Goal: Contribute content: Contribute content

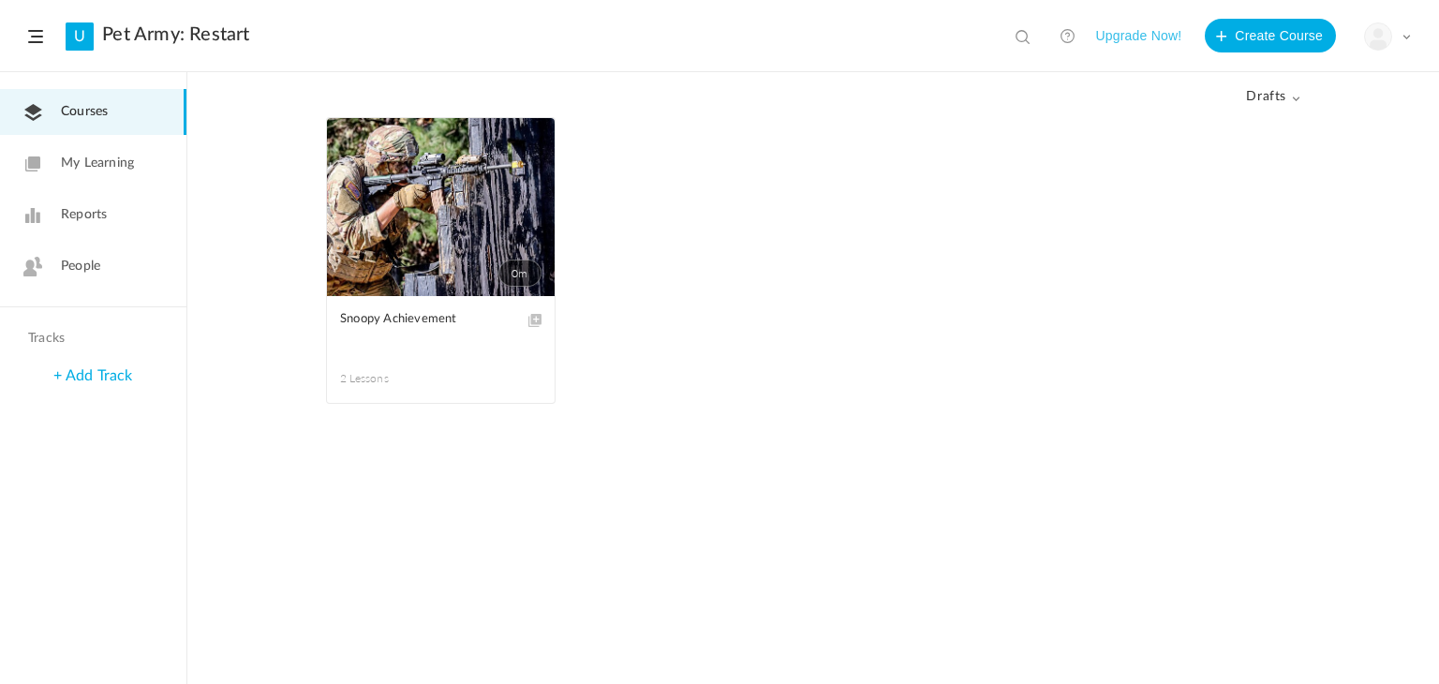
click at [460, 189] on link "0m" at bounding box center [441, 207] width 228 height 178
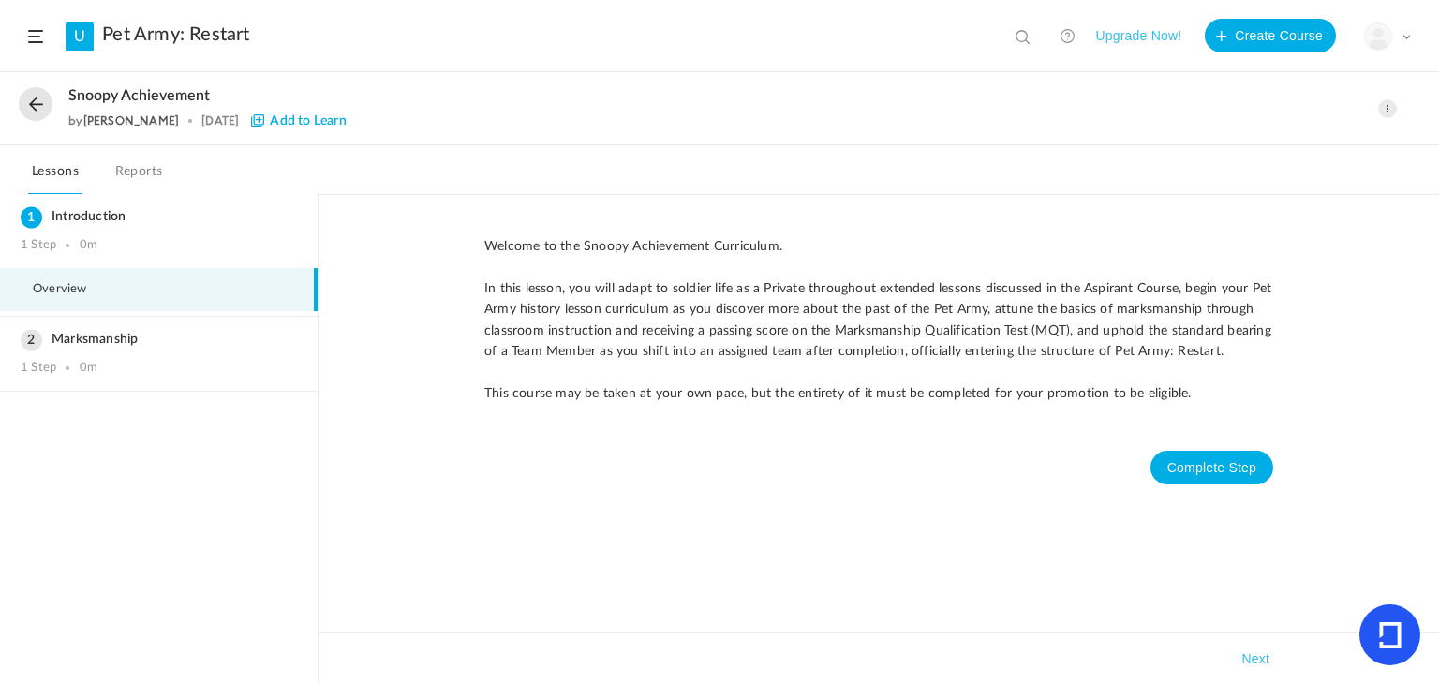
click at [1383, 109] on span at bounding box center [1387, 108] width 19 height 19
click at [1317, 151] on link "Edit" at bounding box center [1308, 150] width 176 height 35
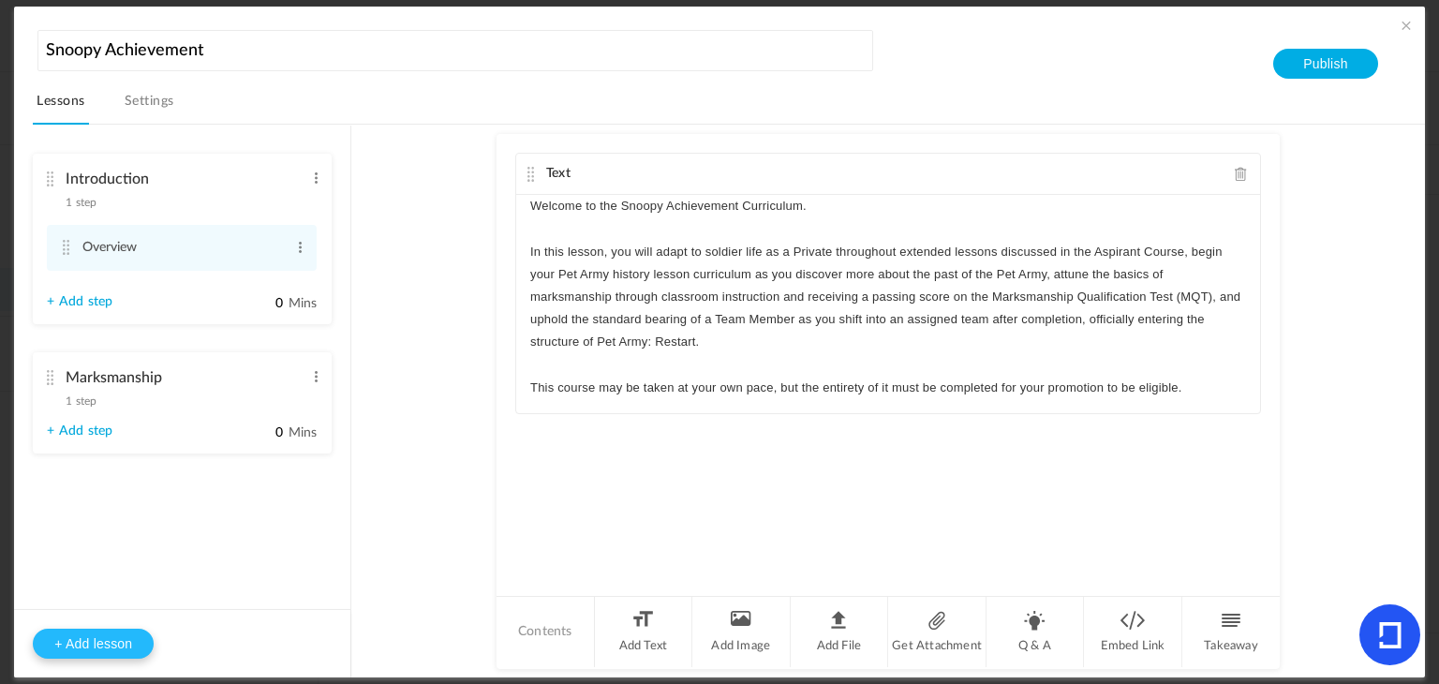
click at [93, 646] on button "+ Add lesson" at bounding box center [93, 643] width 121 height 30
type input "Lesson 3"
type input "0"
type input "Step 1"
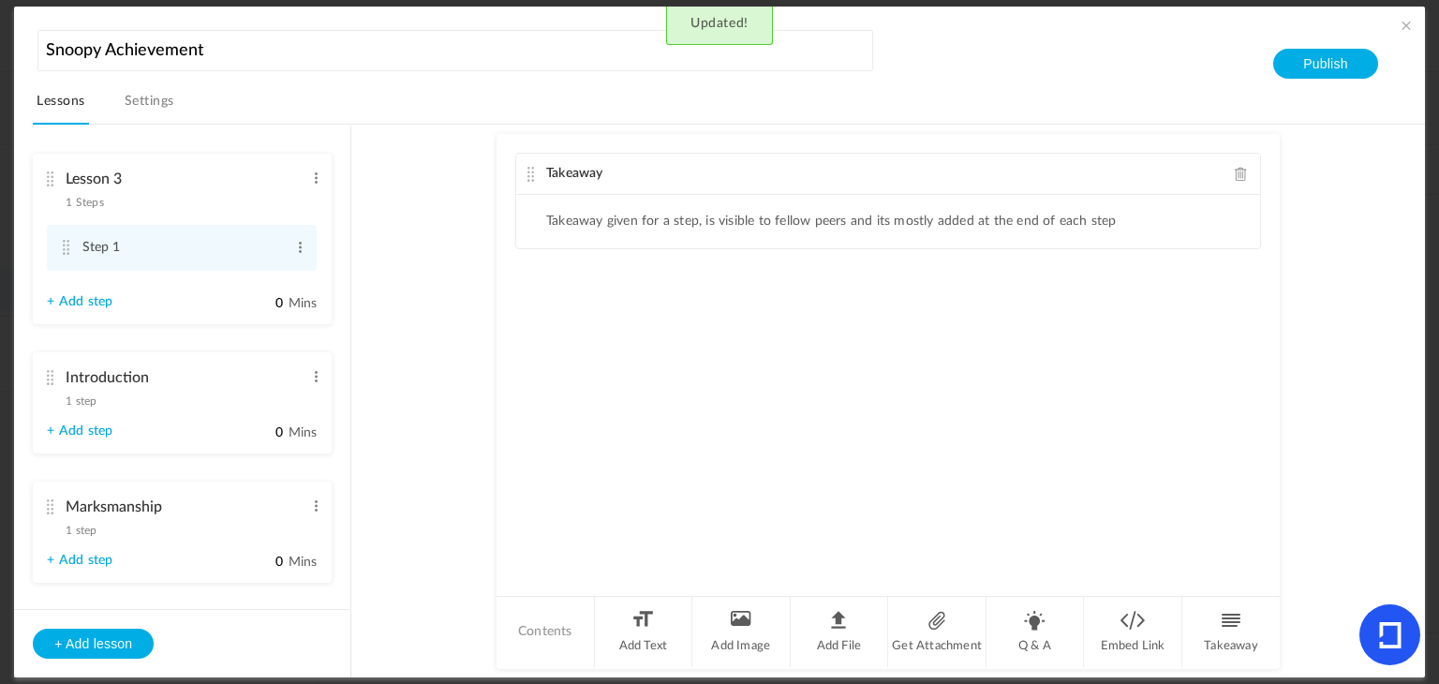
click at [38, 168] on li "Lesson 3 1 Steps Edit Delete Step 1 Edit Delete + Add step" at bounding box center [182, 239] width 299 height 170
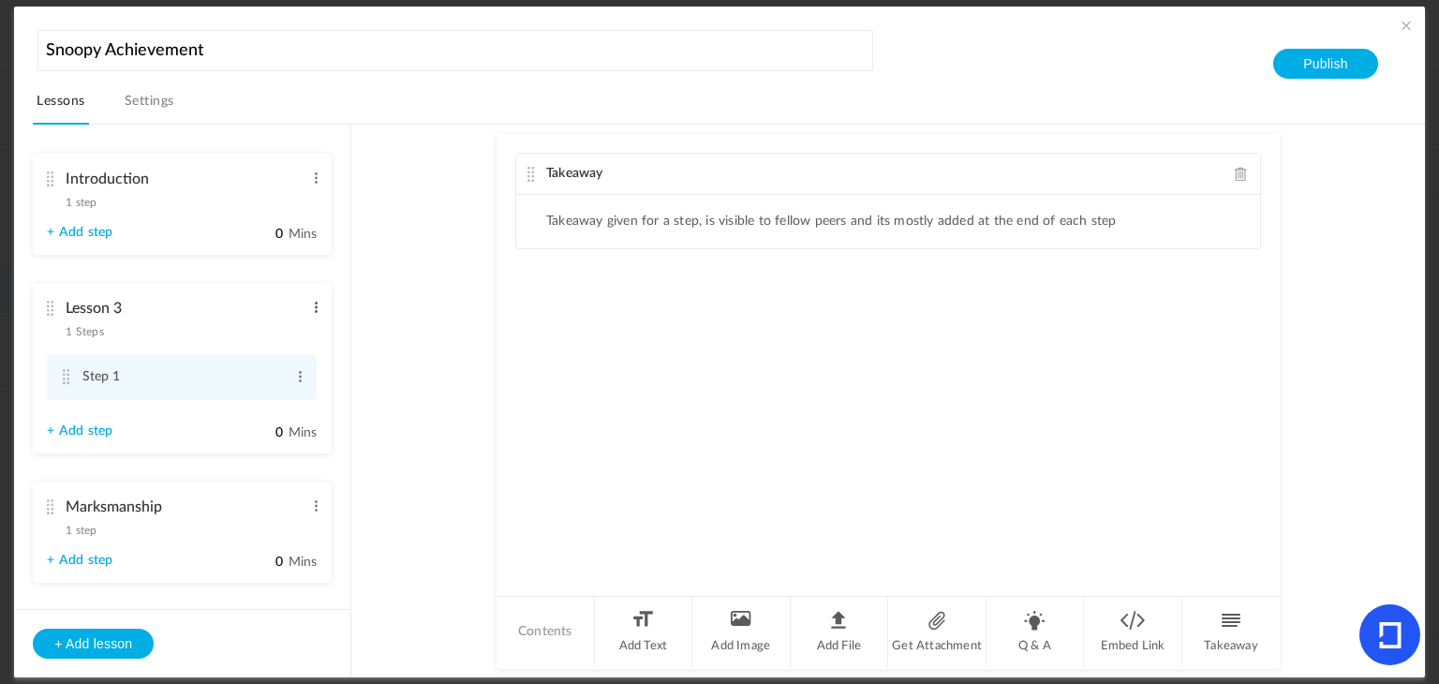
click at [314, 304] on span at bounding box center [316, 307] width 14 height 19
click at [288, 336] on link "Edit" at bounding box center [285, 338] width 73 height 22
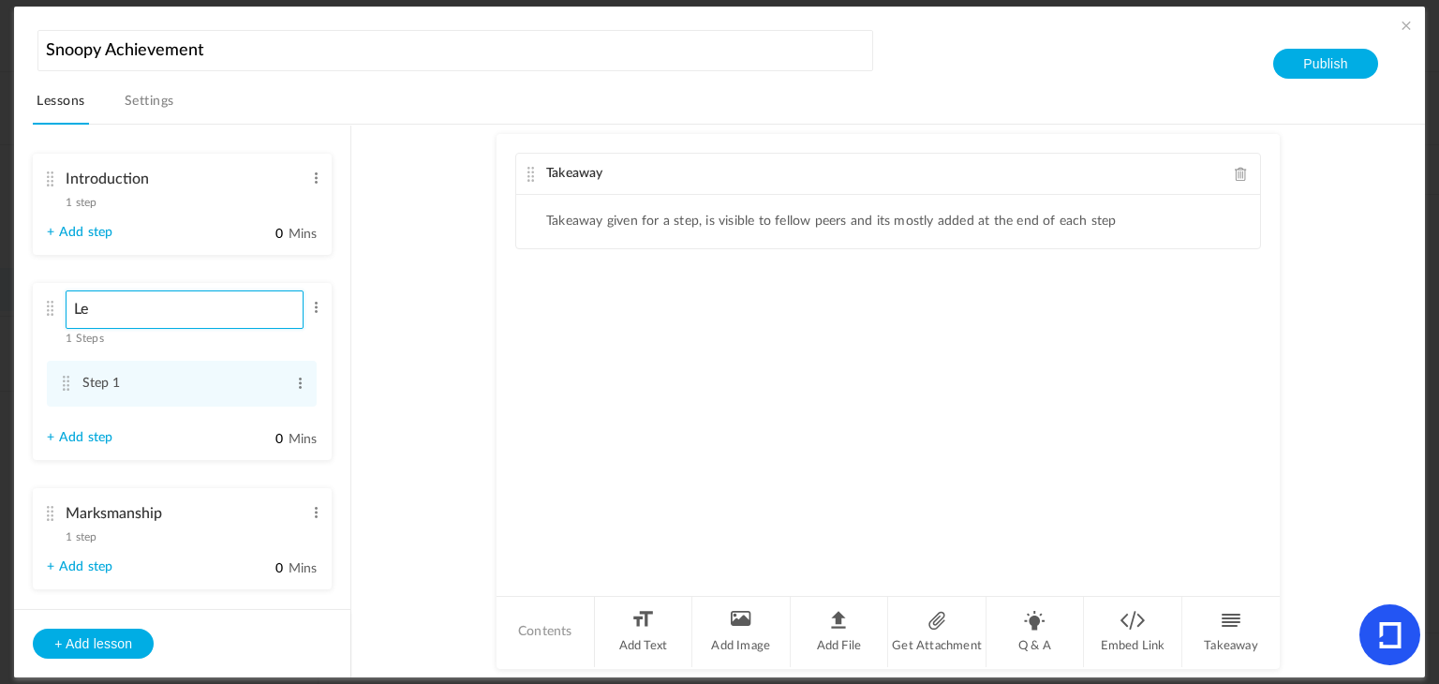
type input "L"
type input "Pet Army History"
click at [319, 343] on li "Pet Army History 1 Steps Edit Delete Step 1 Edit Delete 0" at bounding box center [182, 371] width 299 height 177
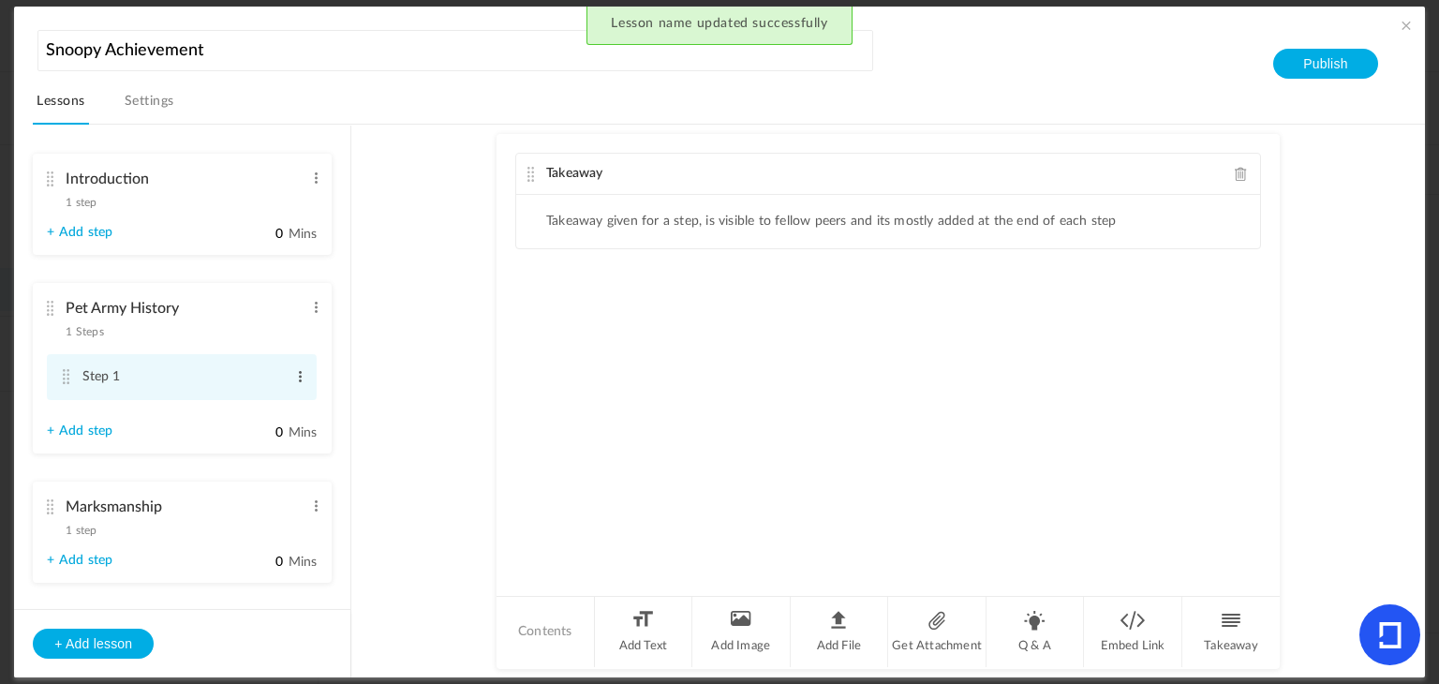
click at [297, 373] on span at bounding box center [300, 376] width 14 height 19
click at [283, 403] on link "Edit" at bounding box center [269, 407] width 73 height 22
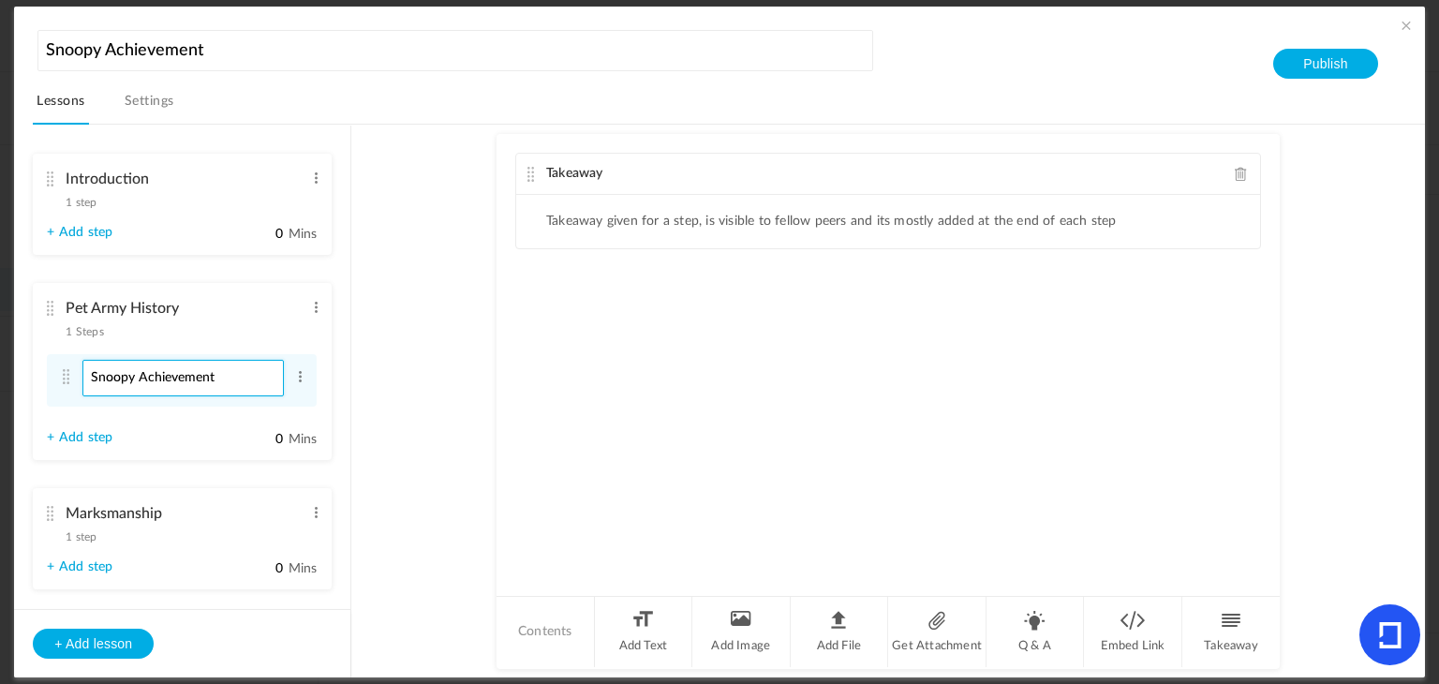
type input "Snoopy Achievement"
click at [395, 406] on au-course-substep "Takeaway Takeaway given for a step, is visible to fellow peers and its mostly a…" at bounding box center [888, 401] width 1028 height 553
click at [1238, 175] on span at bounding box center [1241, 174] width 13 height 14
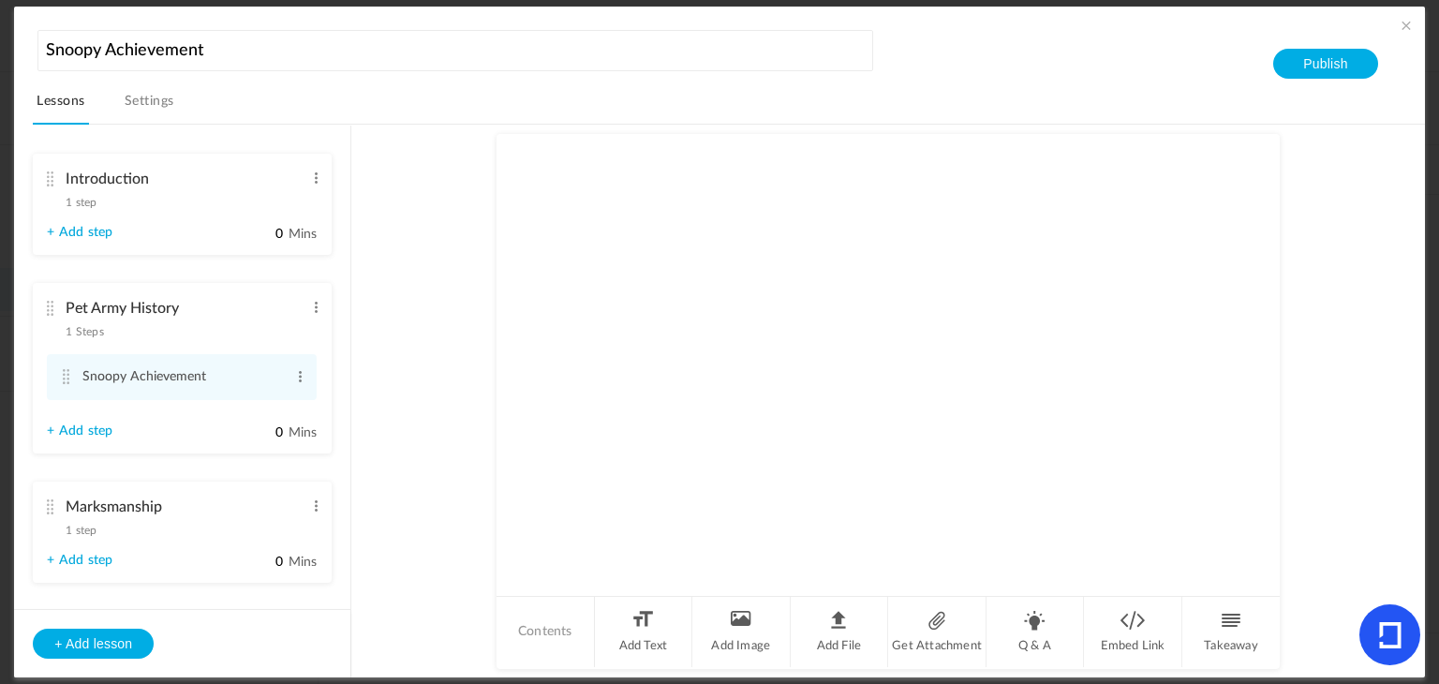
click at [63, 180] on div "Introduction 1 step Edit Delete" at bounding box center [175, 186] width 257 height 50
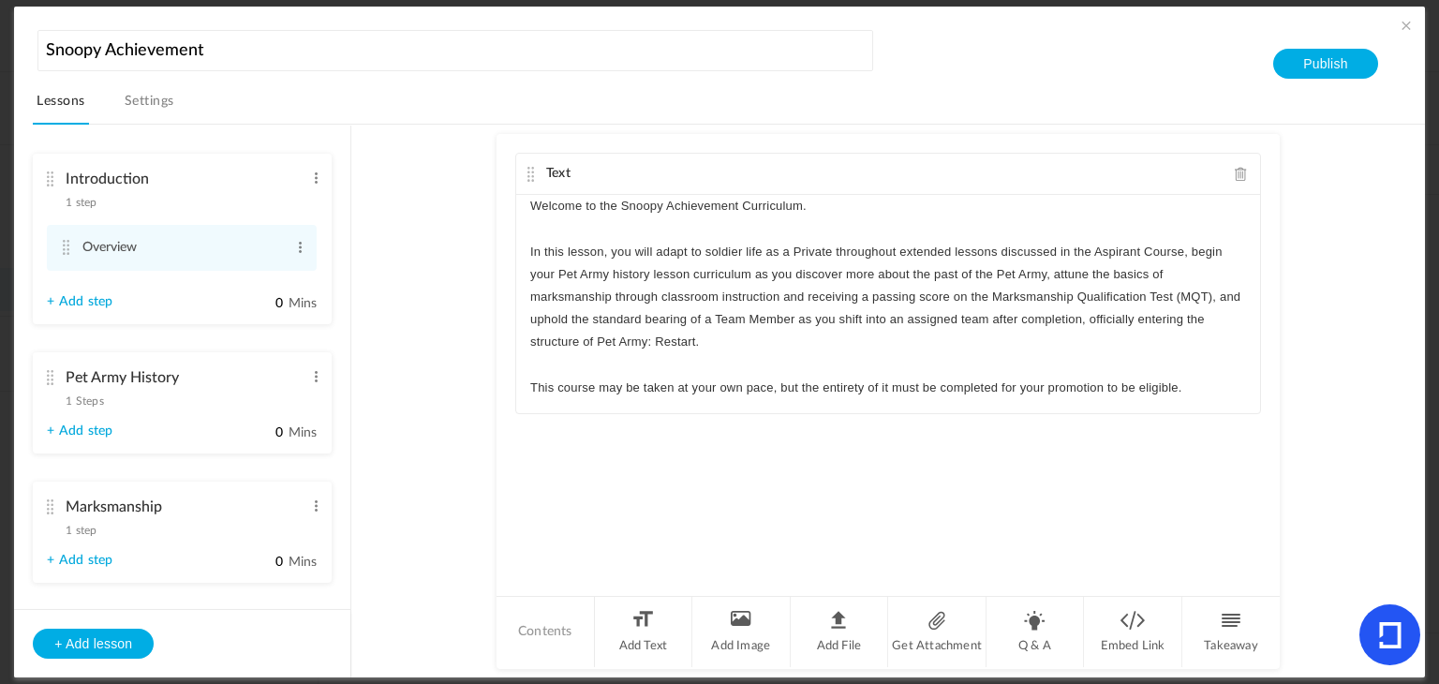
click at [46, 377] on cite at bounding box center [49, 377] width 13 height 15
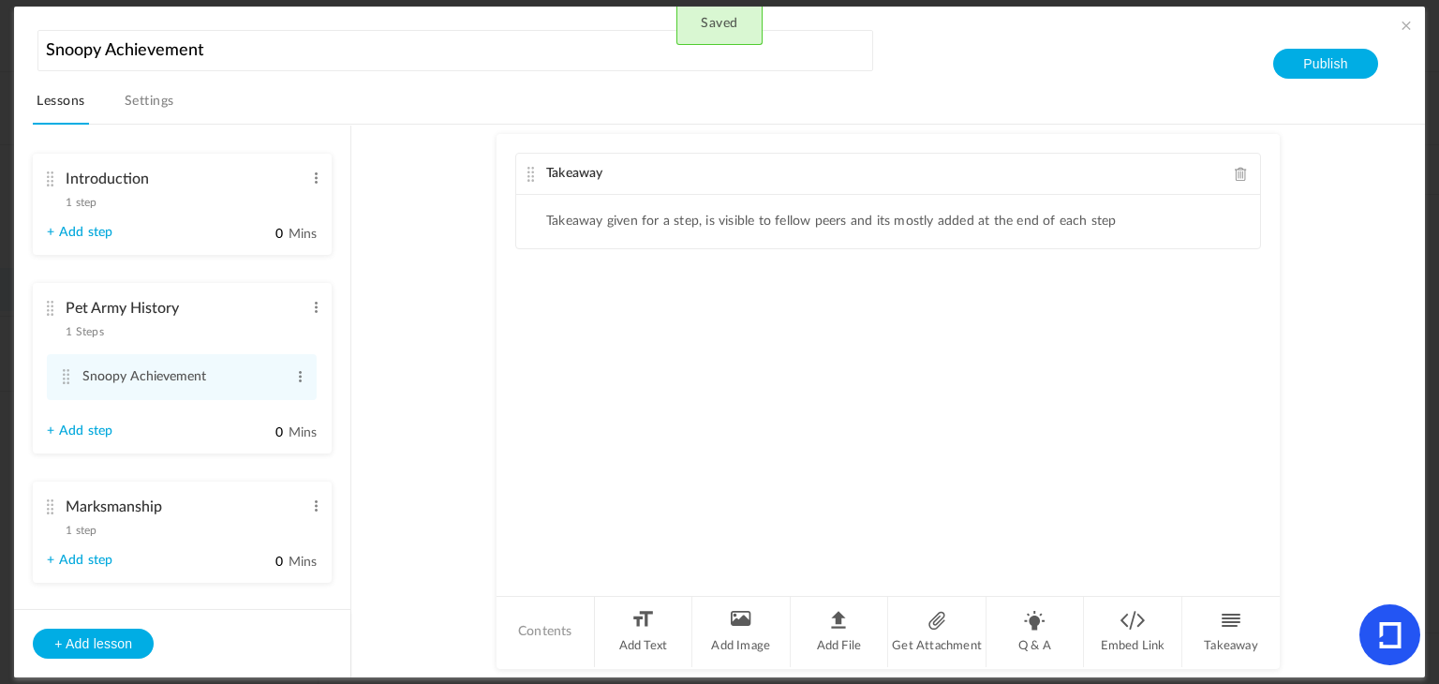
click at [1238, 162] on div "Takeaway" at bounding box center [888, 174] width 744 height 41
click at [1235, 168] on span at bounding box center [1241, 174] width 13 height 14
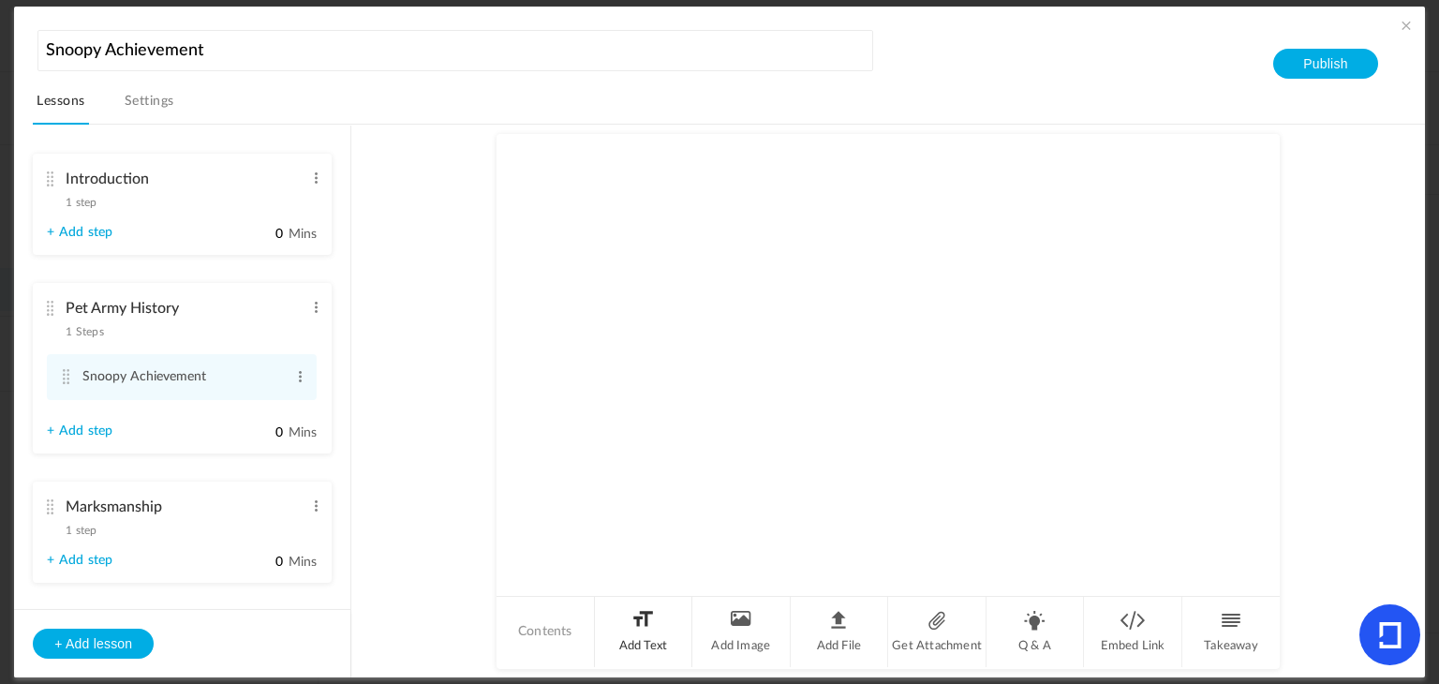
click at [627, 632] on li "Add Text" at bounding box center [644, 632] width 98 height 70
click at [608, 213] on p at bounding box center [888, 206] width 716 height 22
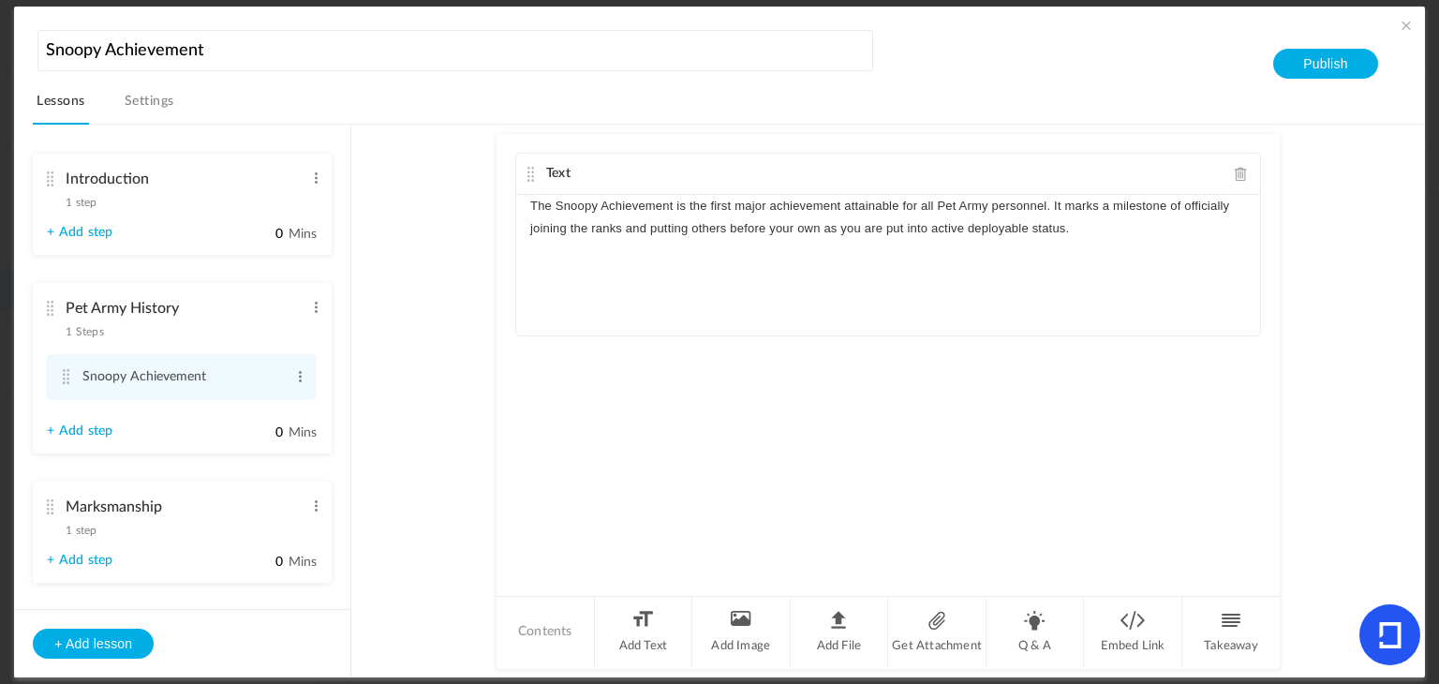
click at [1113, 232] on p "The Snoopy Achievement is the first major achievement attainable for all Pet Ar…" at bounding box center [888, 217] width 716 height 45
